Goal: Information Seeking & Learning: Learn about a topic

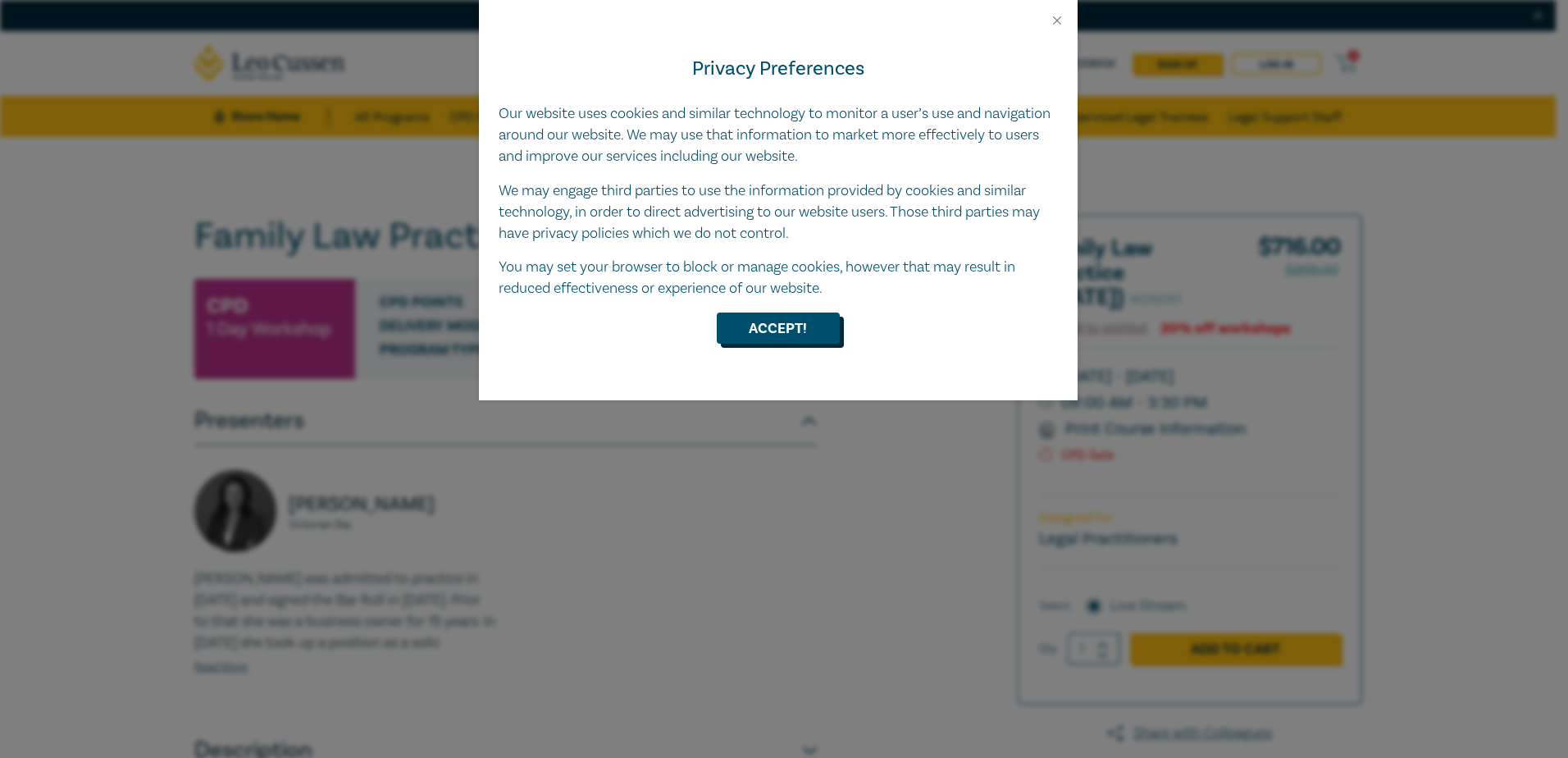
click at [772, 329] on button "Accept!" at bounding box center [778, 329] width 123 height 31
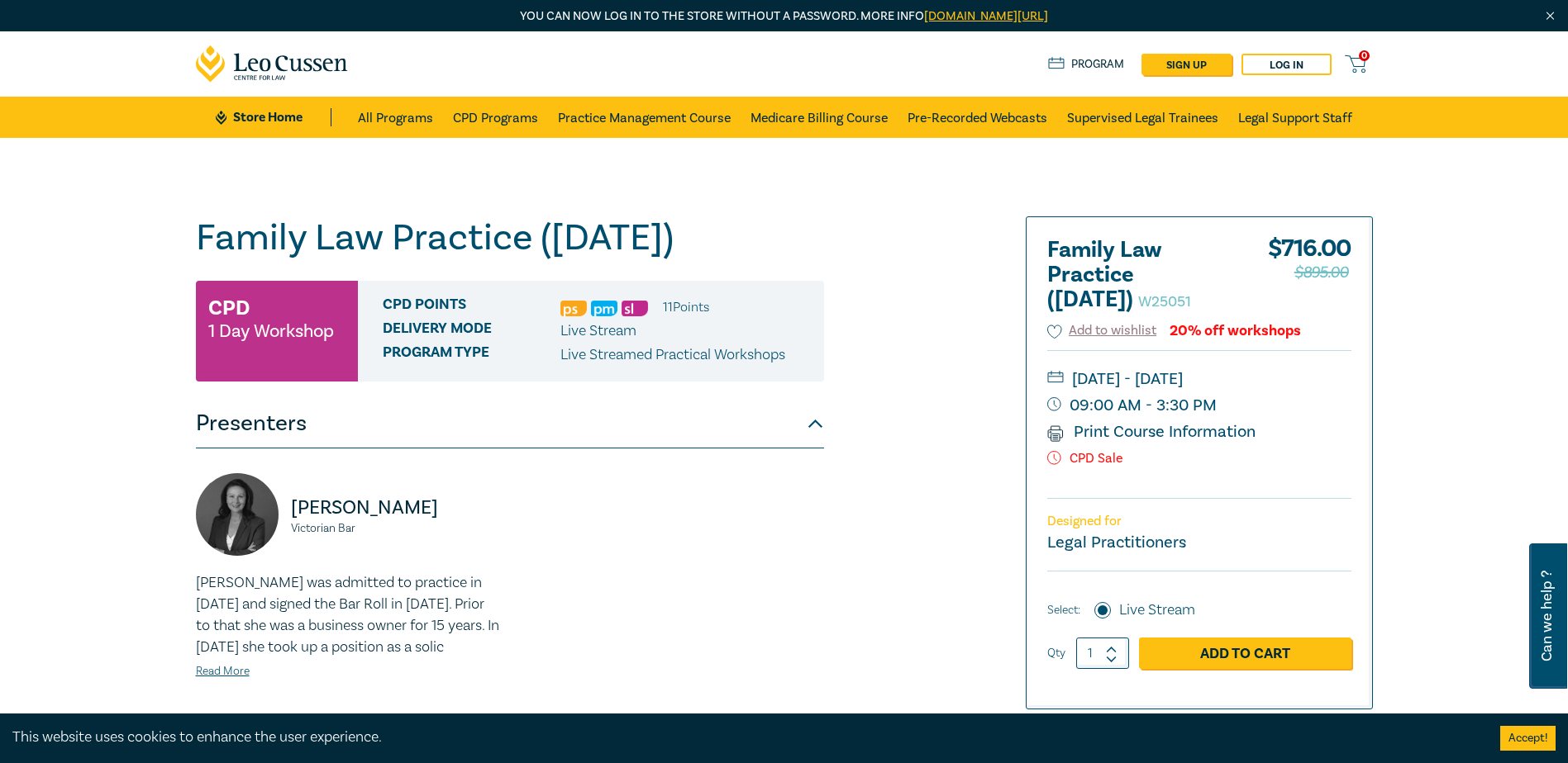
click at [916, 401] on div "Family Law Practice ([DATE]) W25051 CPD 1 Day Workshop CPD Points 11 Point s De…" at bounding box center [584, 629] width 798 height 826
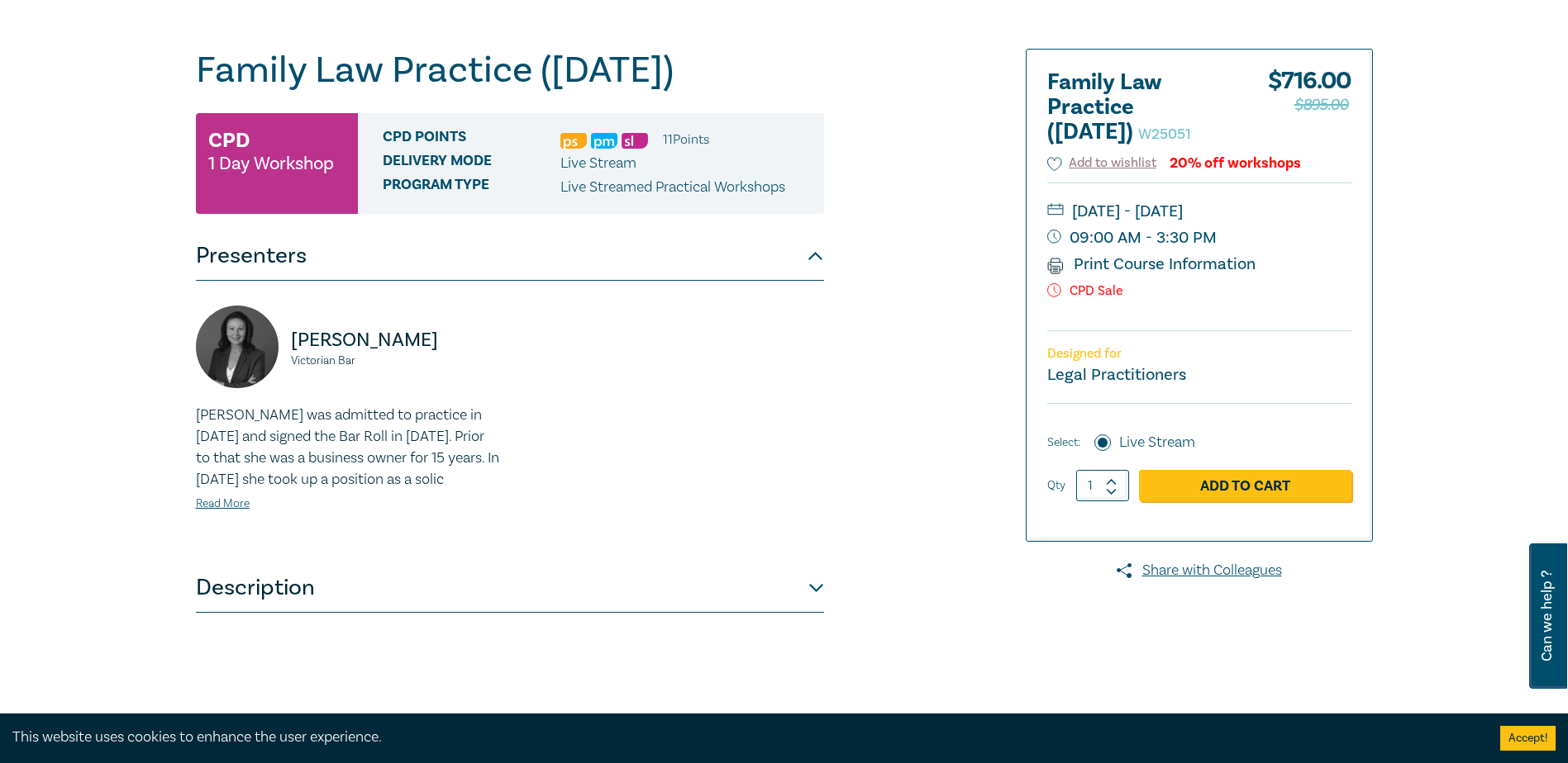
scroll to position [498, 0]
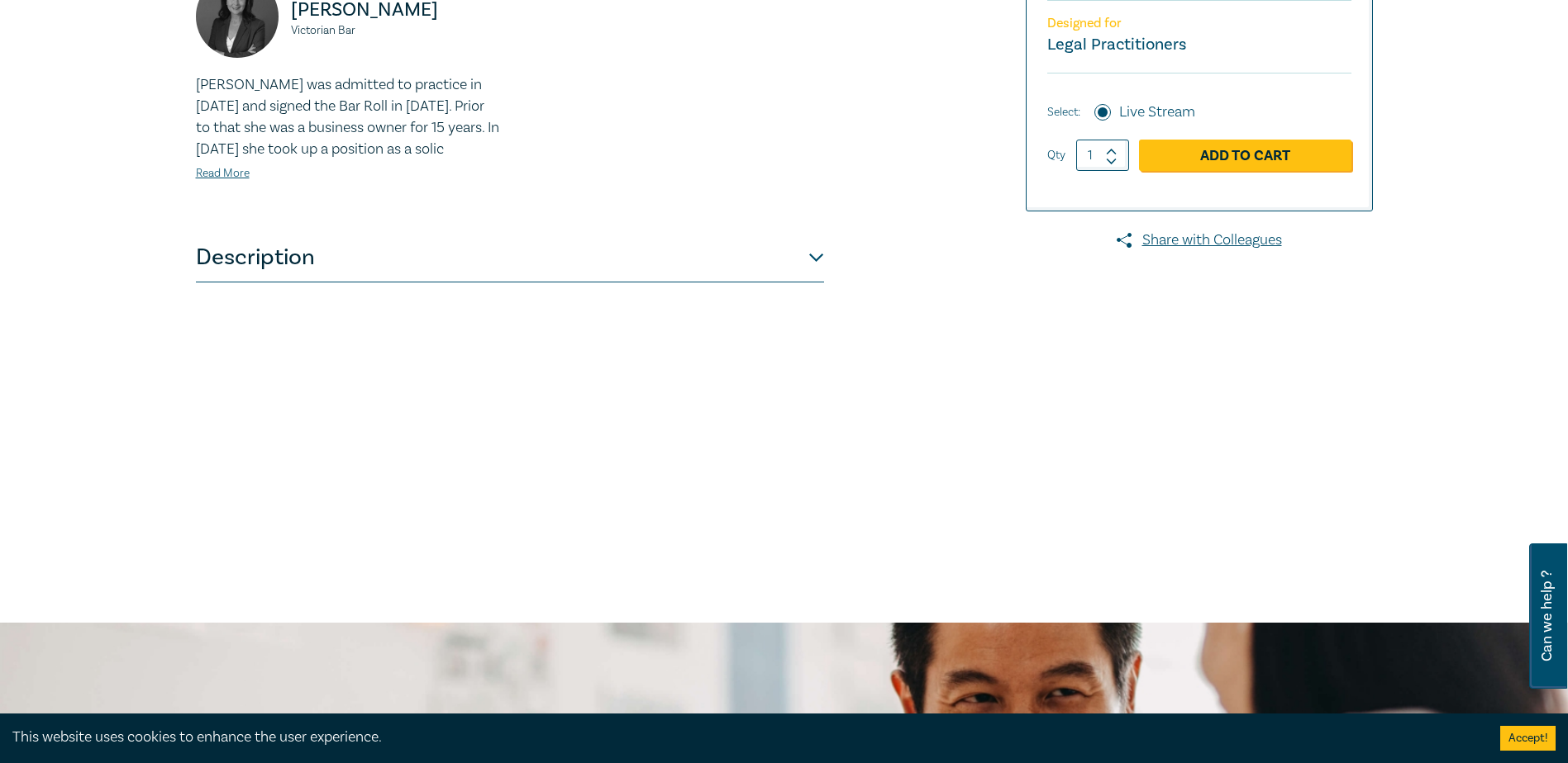
click at [324, 283] on button "Description" at bounding box center [510, 257] width 629 height 50
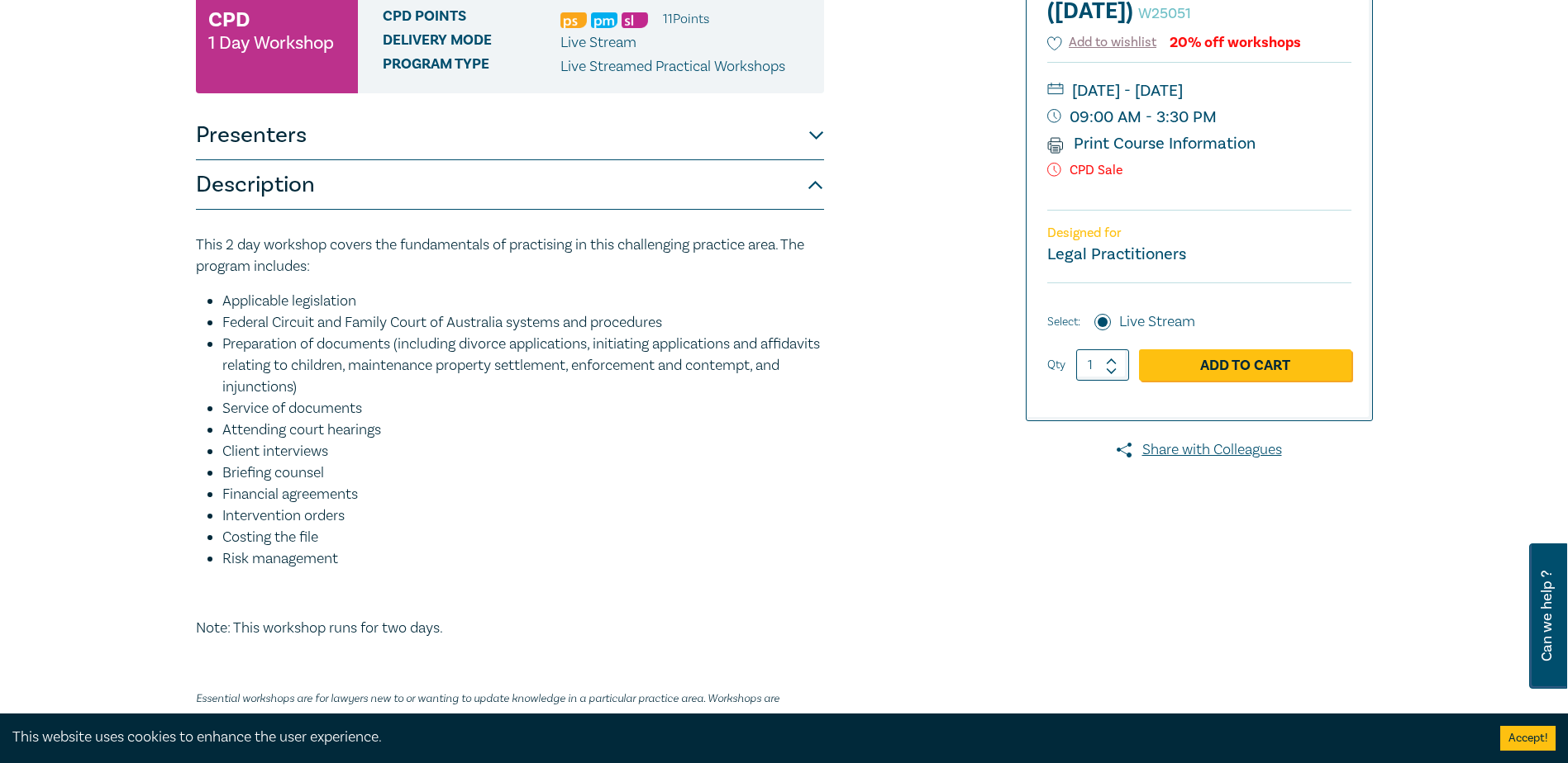
scroll to position [291, 0]
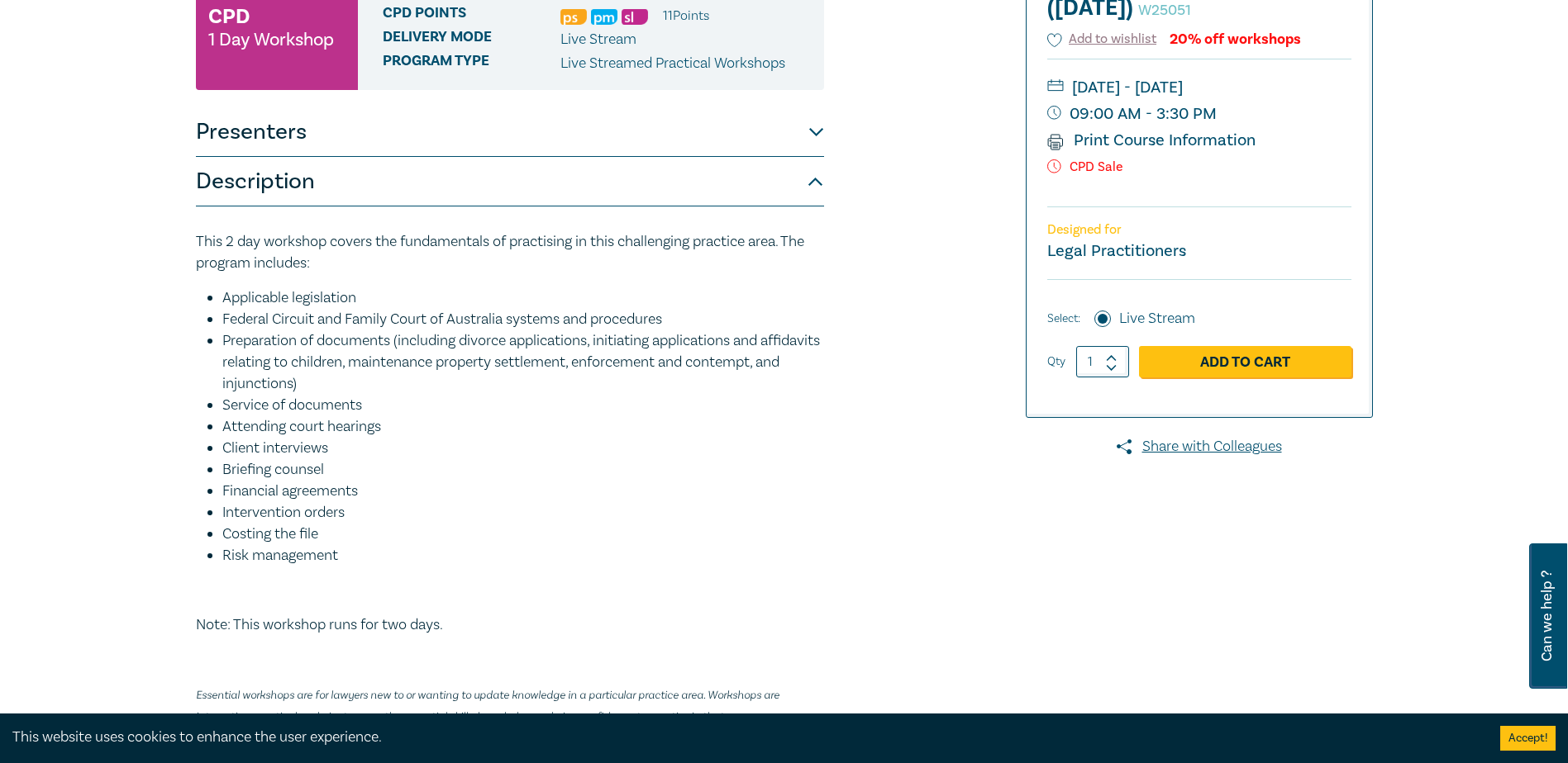
click at [455, 524] on li "Intervention orders" at bounding box center [523, 513] width 601 height 22
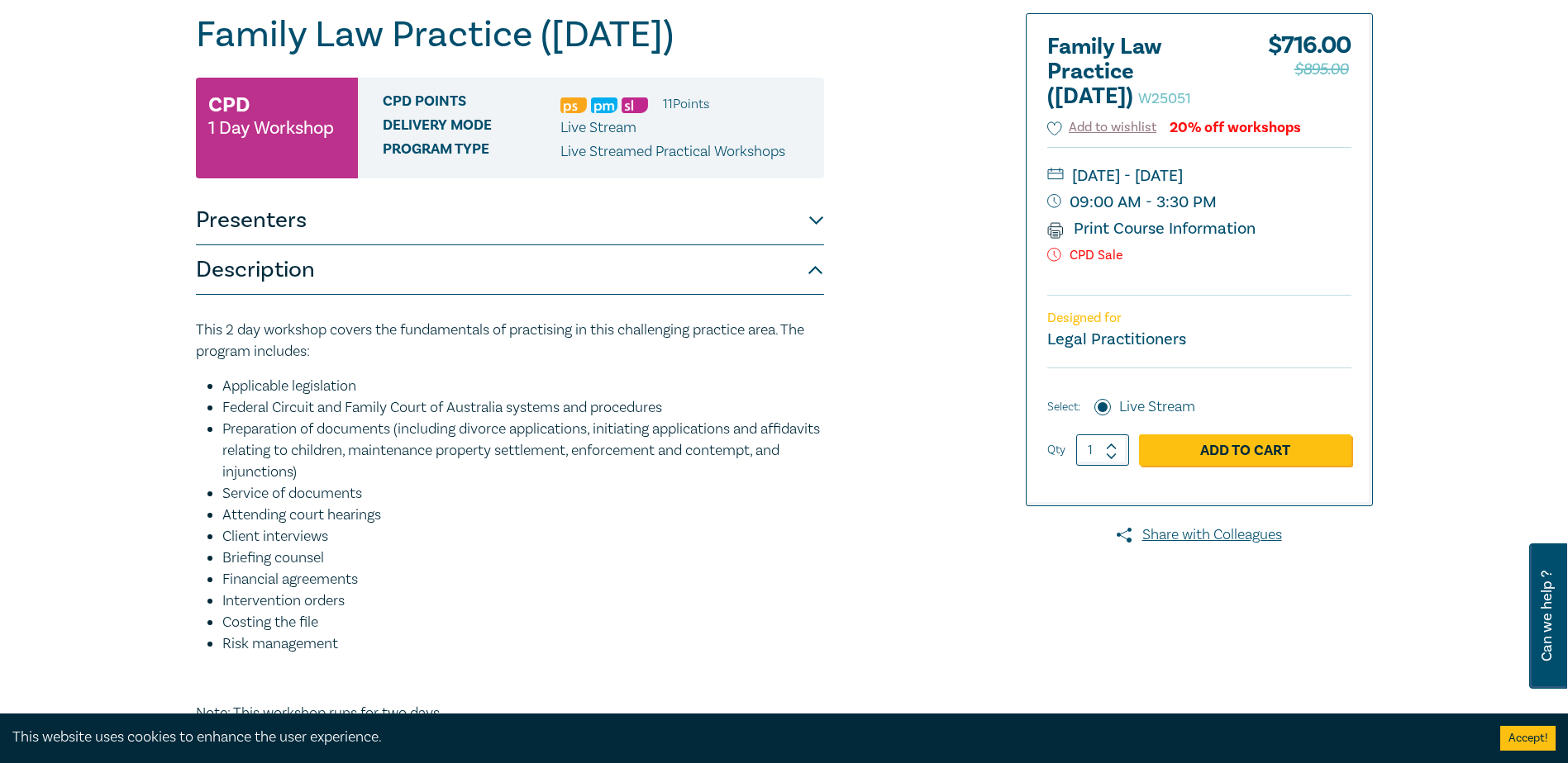
scroll to position [206, 0]
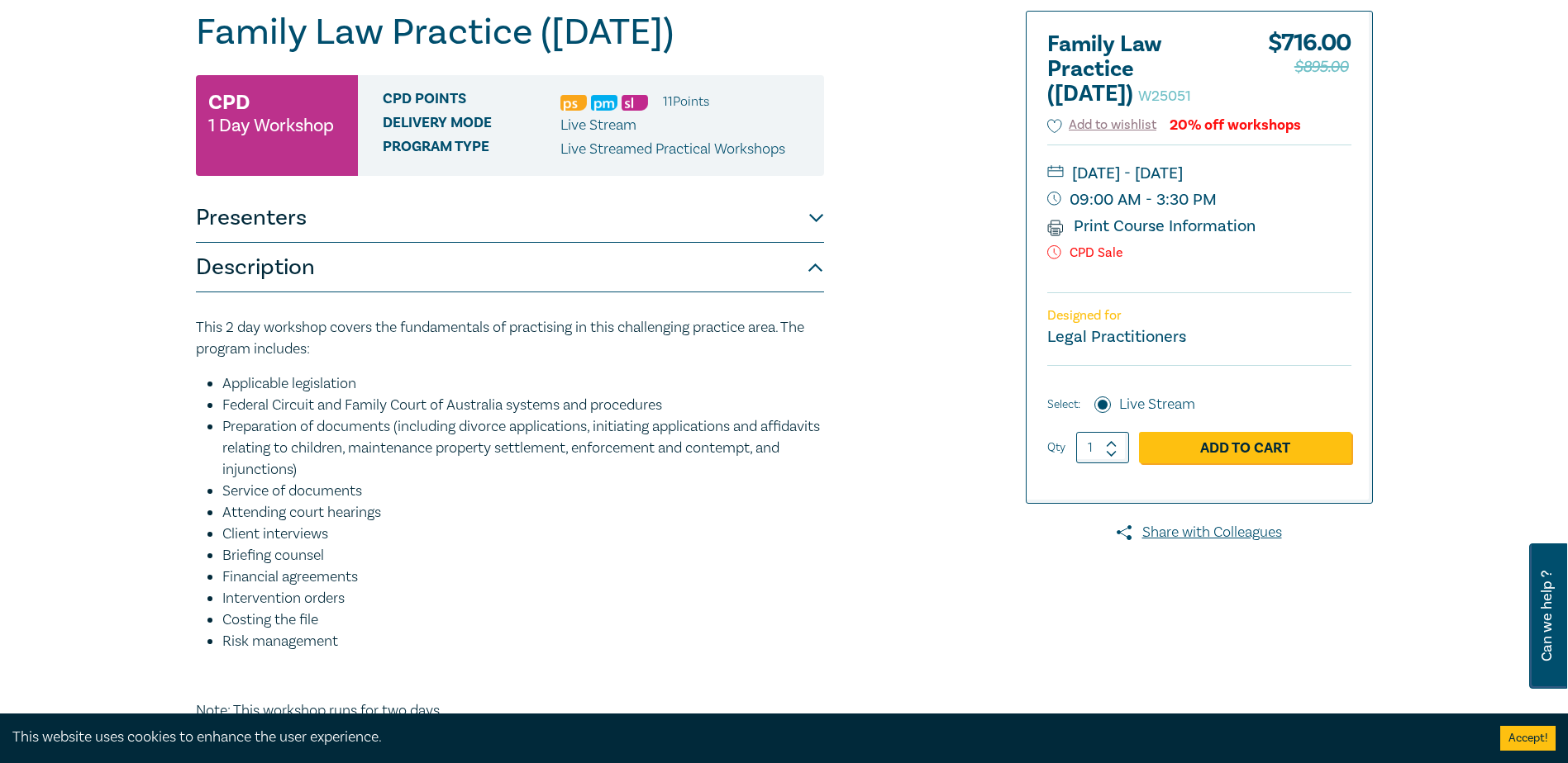
click at [629, 243] on button "Presenters" at bounding box center [510, 218] width 629 height 50
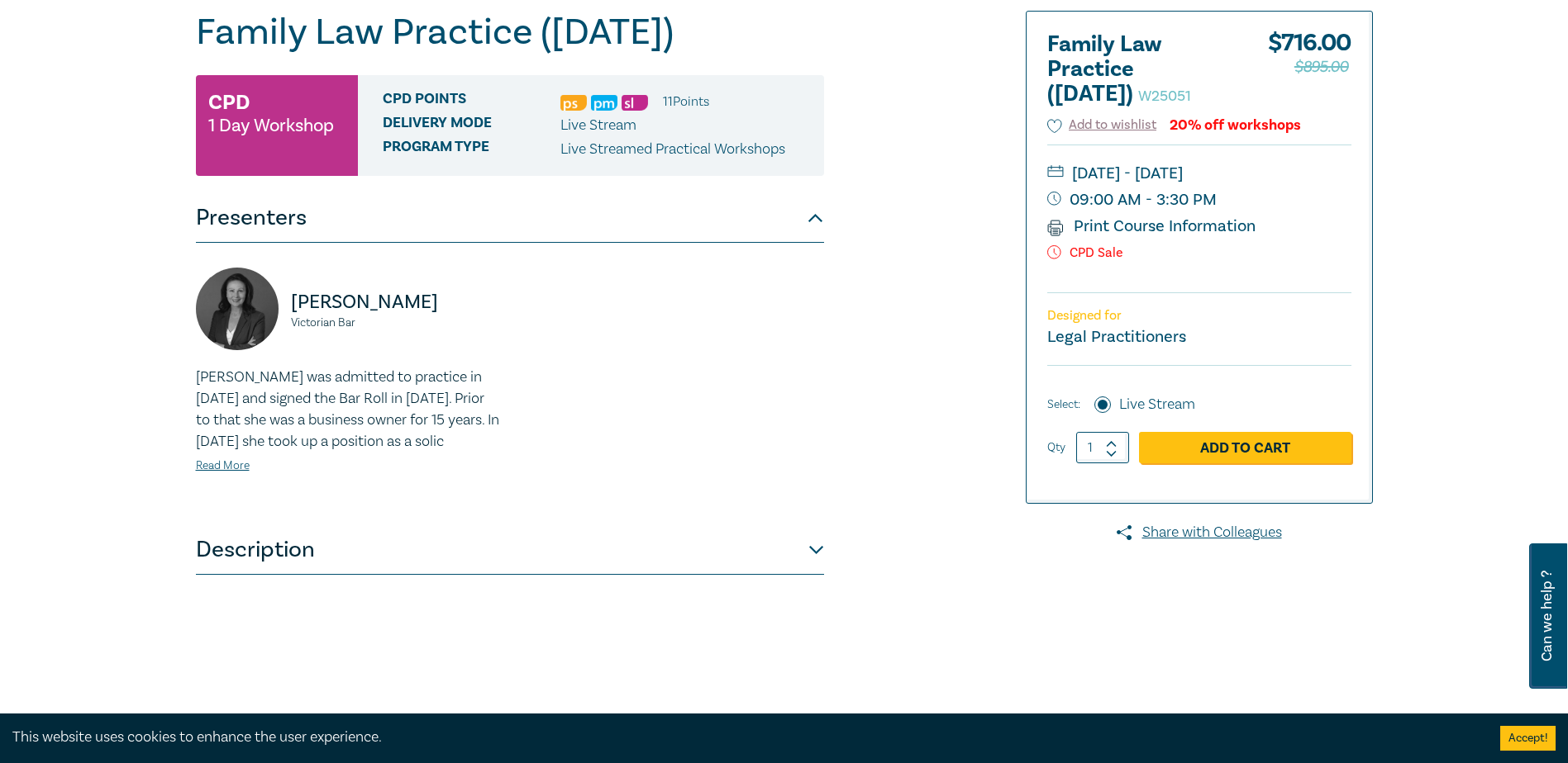
click at [629, 243] on button "Presenters" at bounding box center [510, 218] width 629 height 50
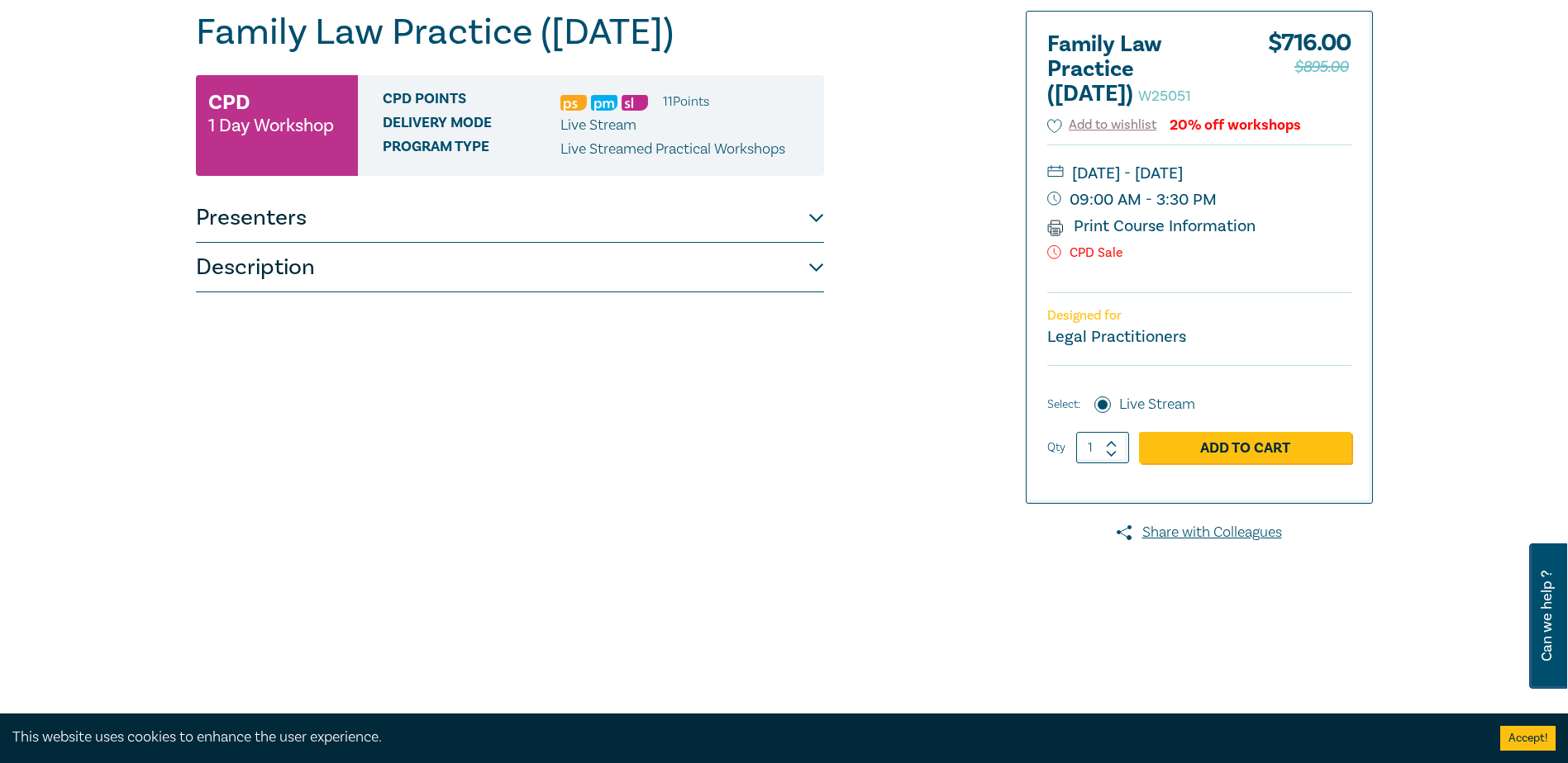
click at [553, 292] on button "Description" at bounding box center [510, 268] width 629 height 50
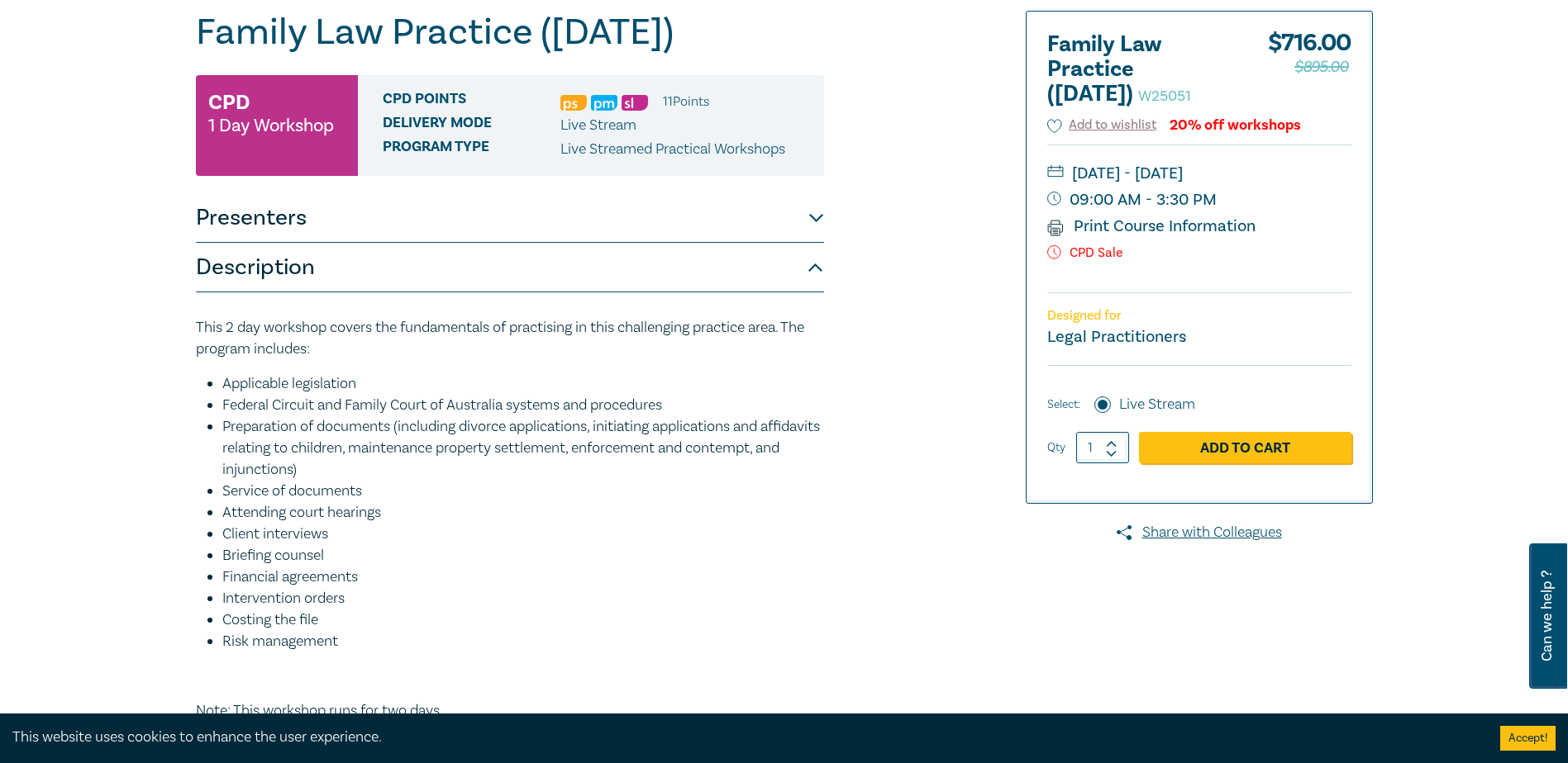
click at [80, 392] on div "Family Law Practice ([DATE]) W25051 CPD 1 Day Workshop CPD Points 11 Point s De…" at bounding box center [784, 431] width 1568 height 998
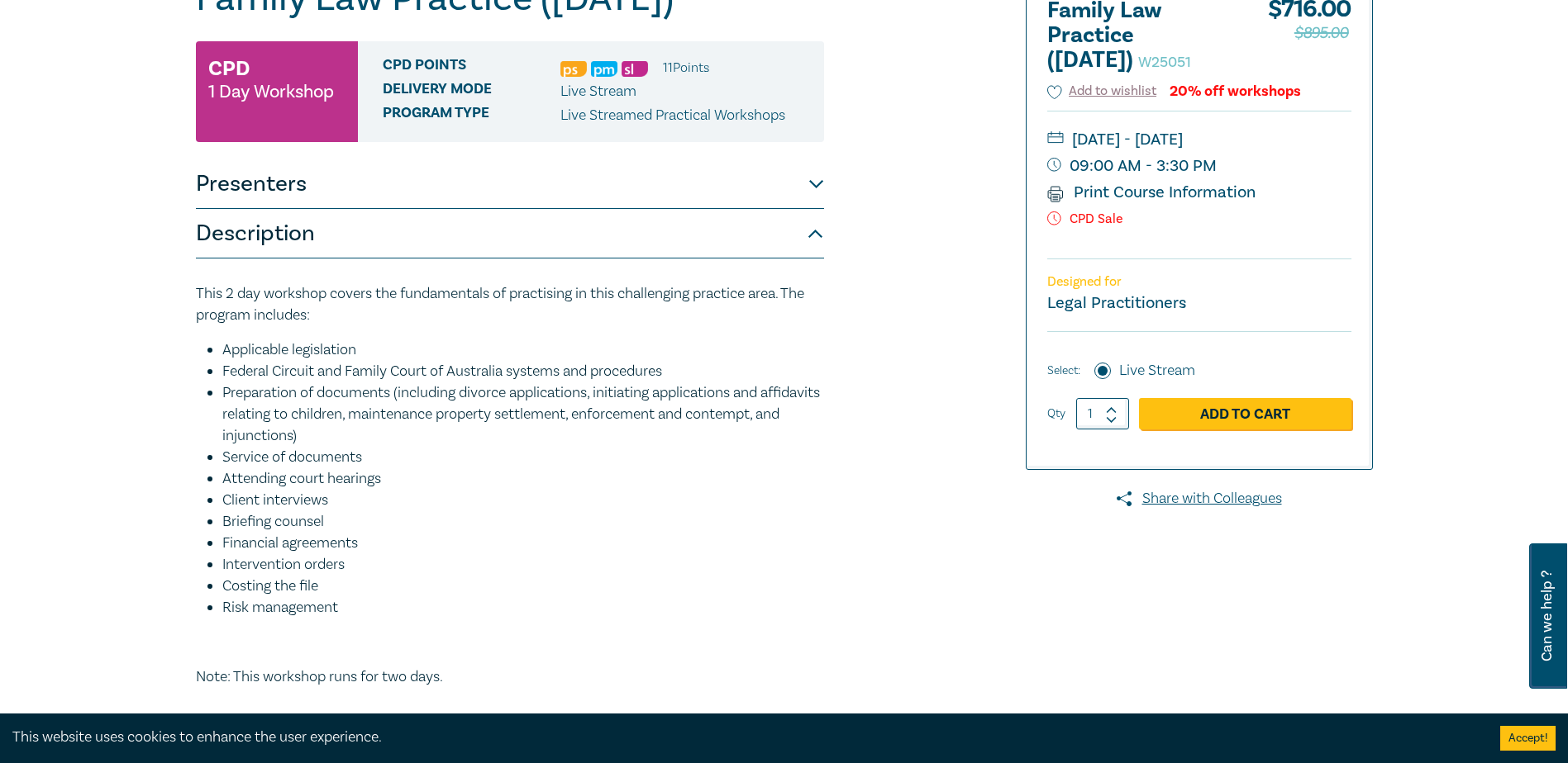
scroll to position [0, 0]
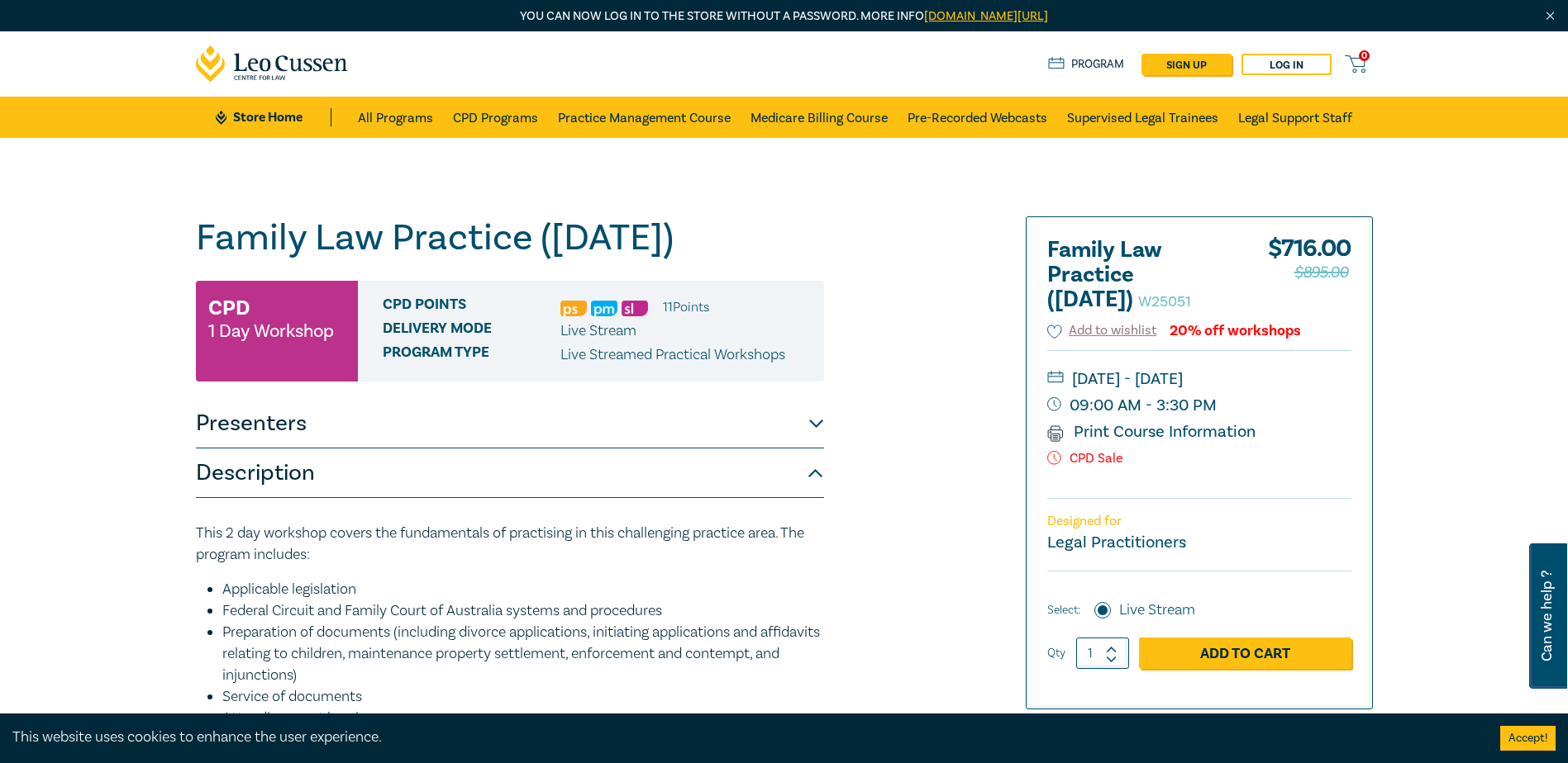
click at [1484, 275] on div "Family Law Practice ([DATE]) W25051 CPD 1 Day Workshop CPD Points 11 Point s De…" at bounding box center [784, 637] width 1568 height 998
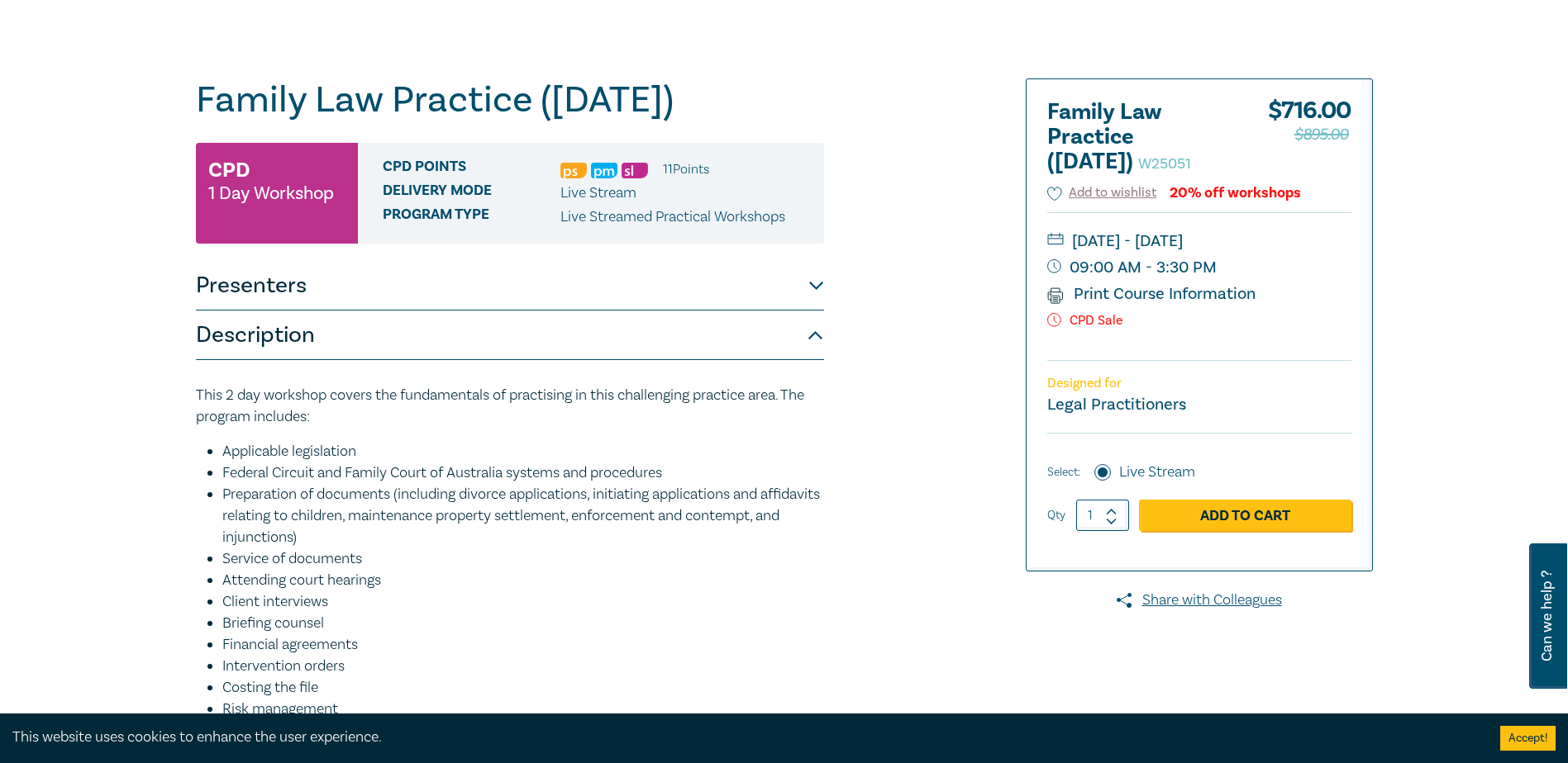
scroll to position [141, 0]
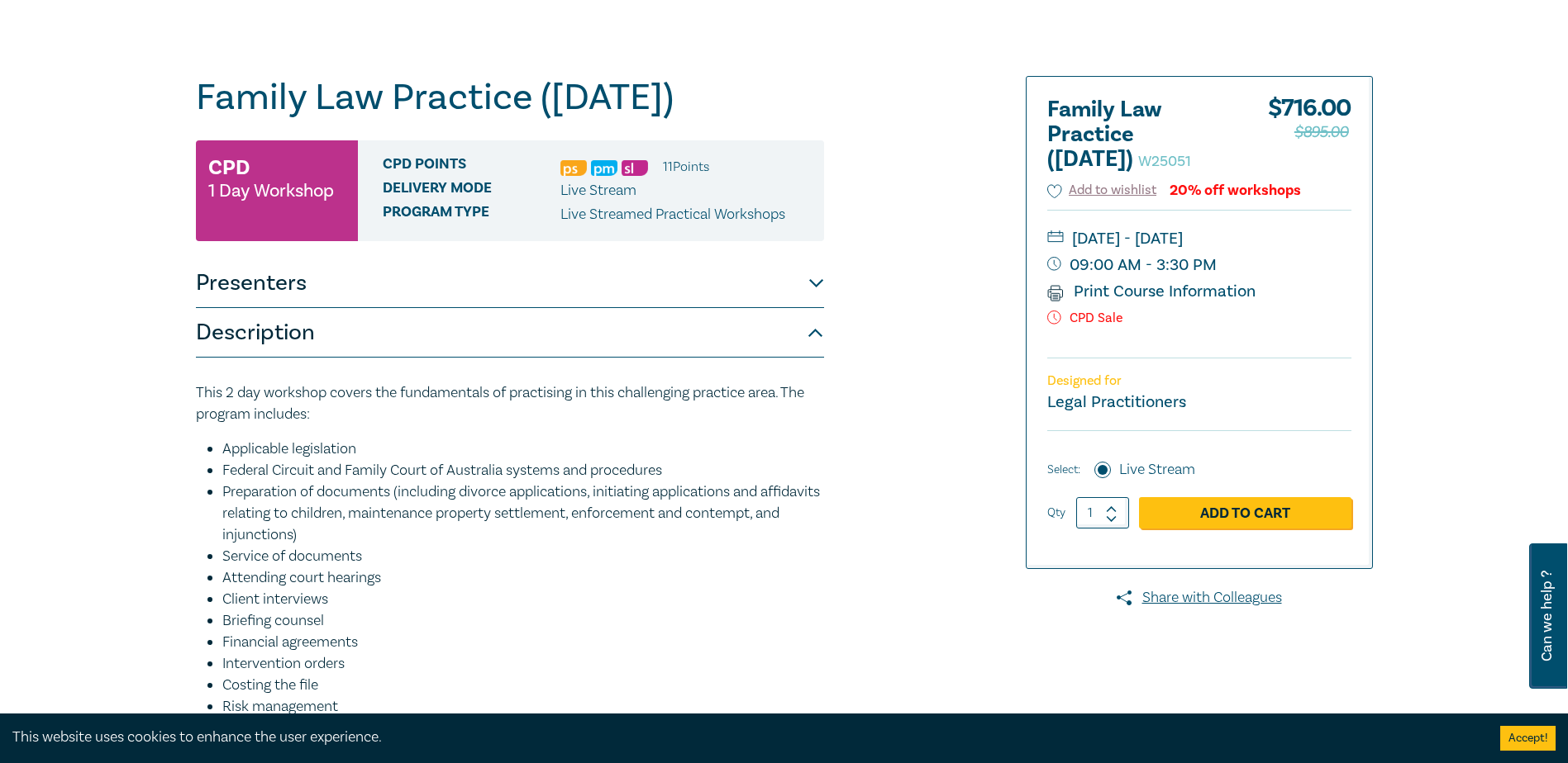
click at [988, 308] on div at bounding box center [1184, 496] width 399 height 840
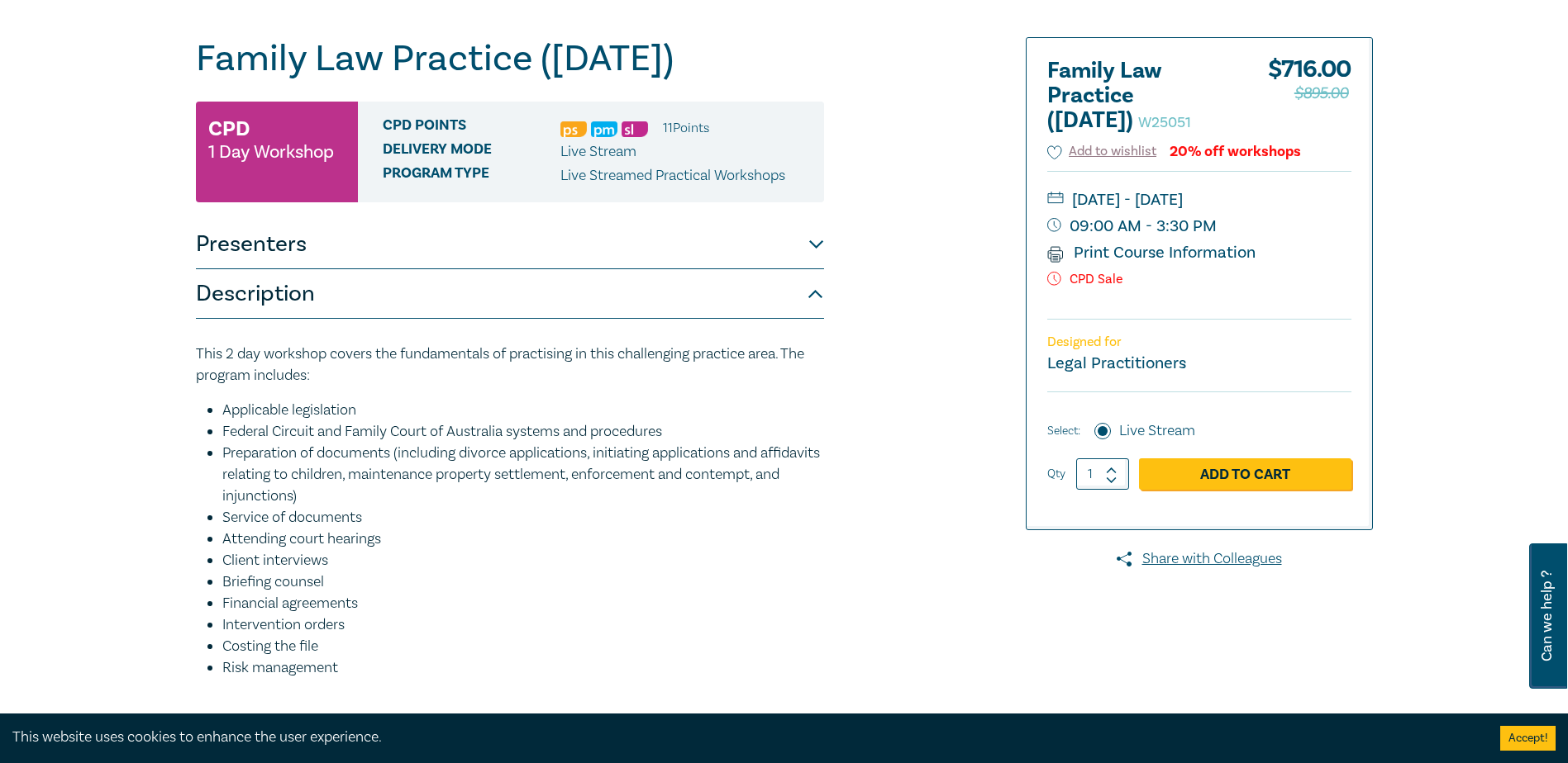
scroll to position [401, 0]
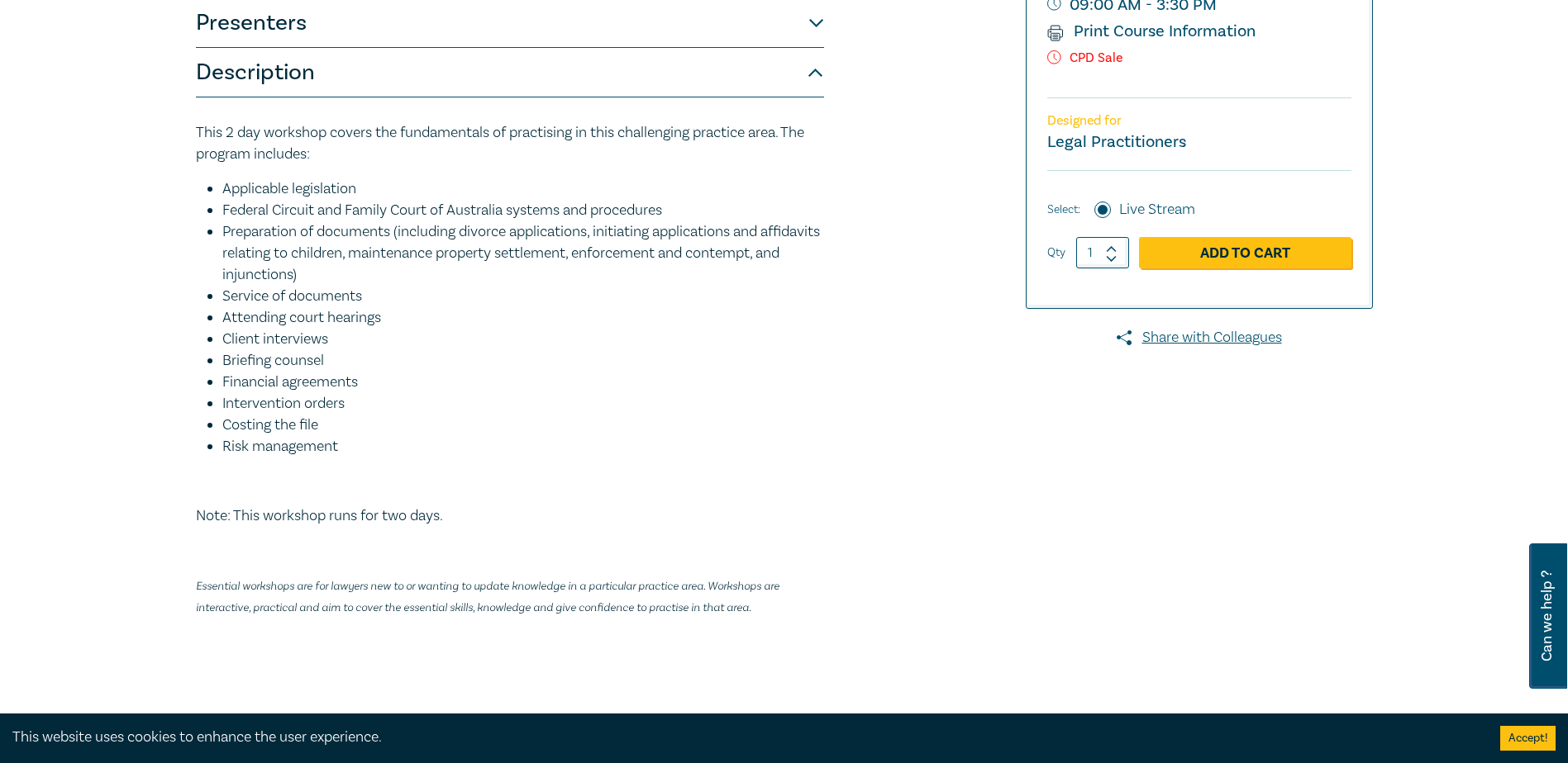
click at [686, 307] on li "Service of documents" at bounding box center [523, 297] width 601 height 22
